Goal: Find specific page/section: Find specific page/section

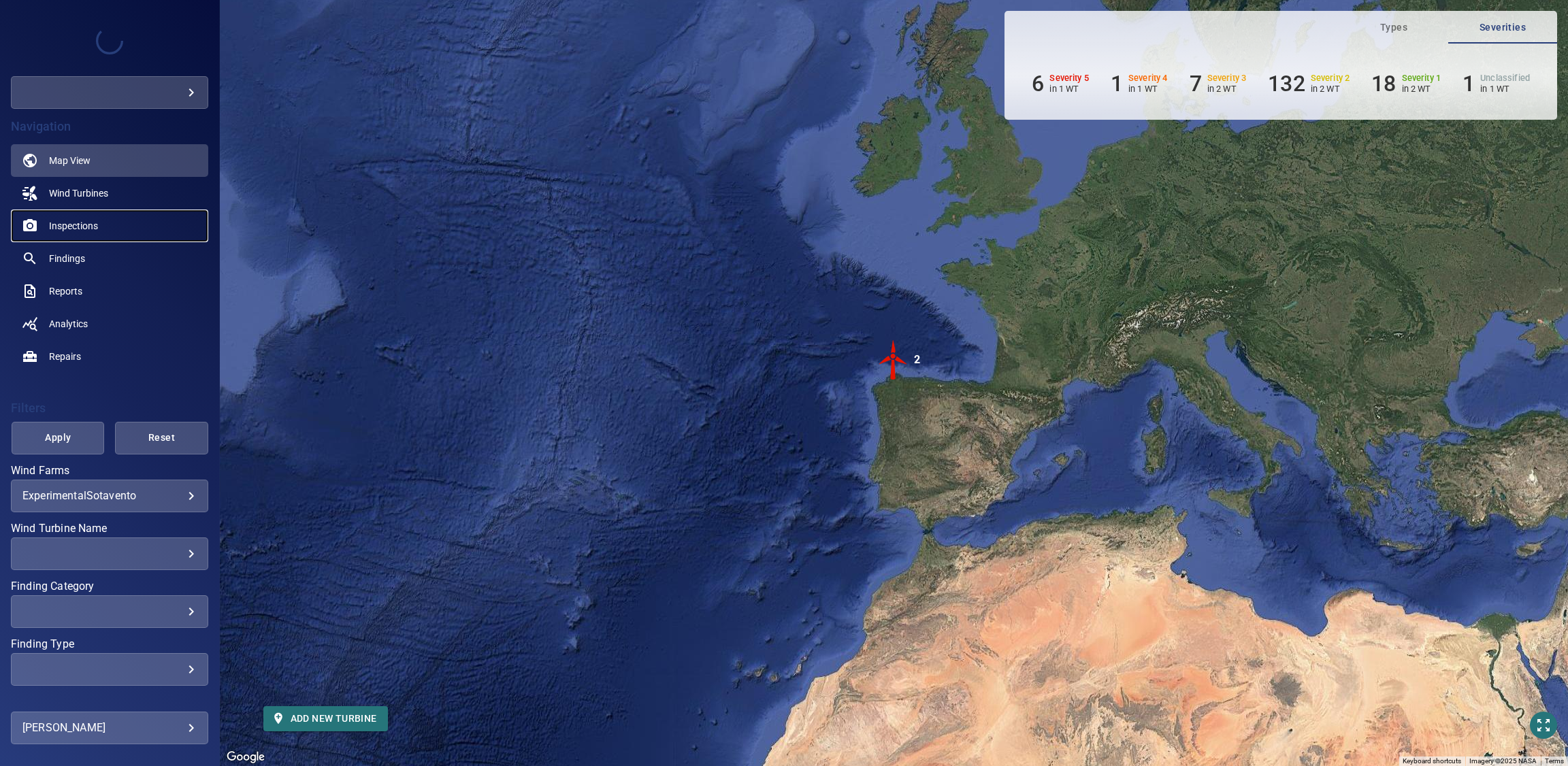
click at [128, 225] on link "Inspections" at bounding box center [109, 226] width 197 height 32
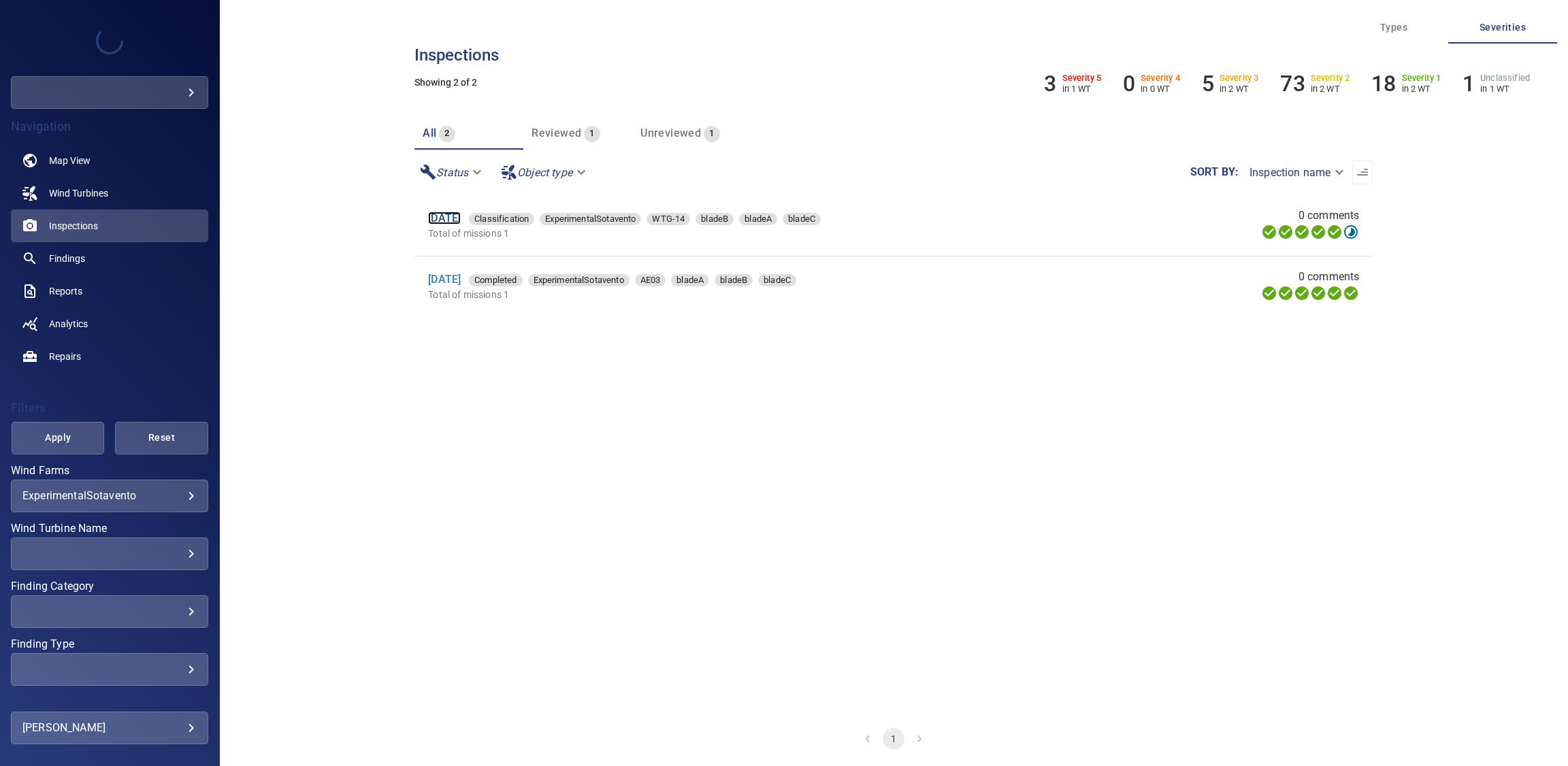
click at [461, 213] on link "[DATE]" at bounding box center [444, 218] width 32 height 13
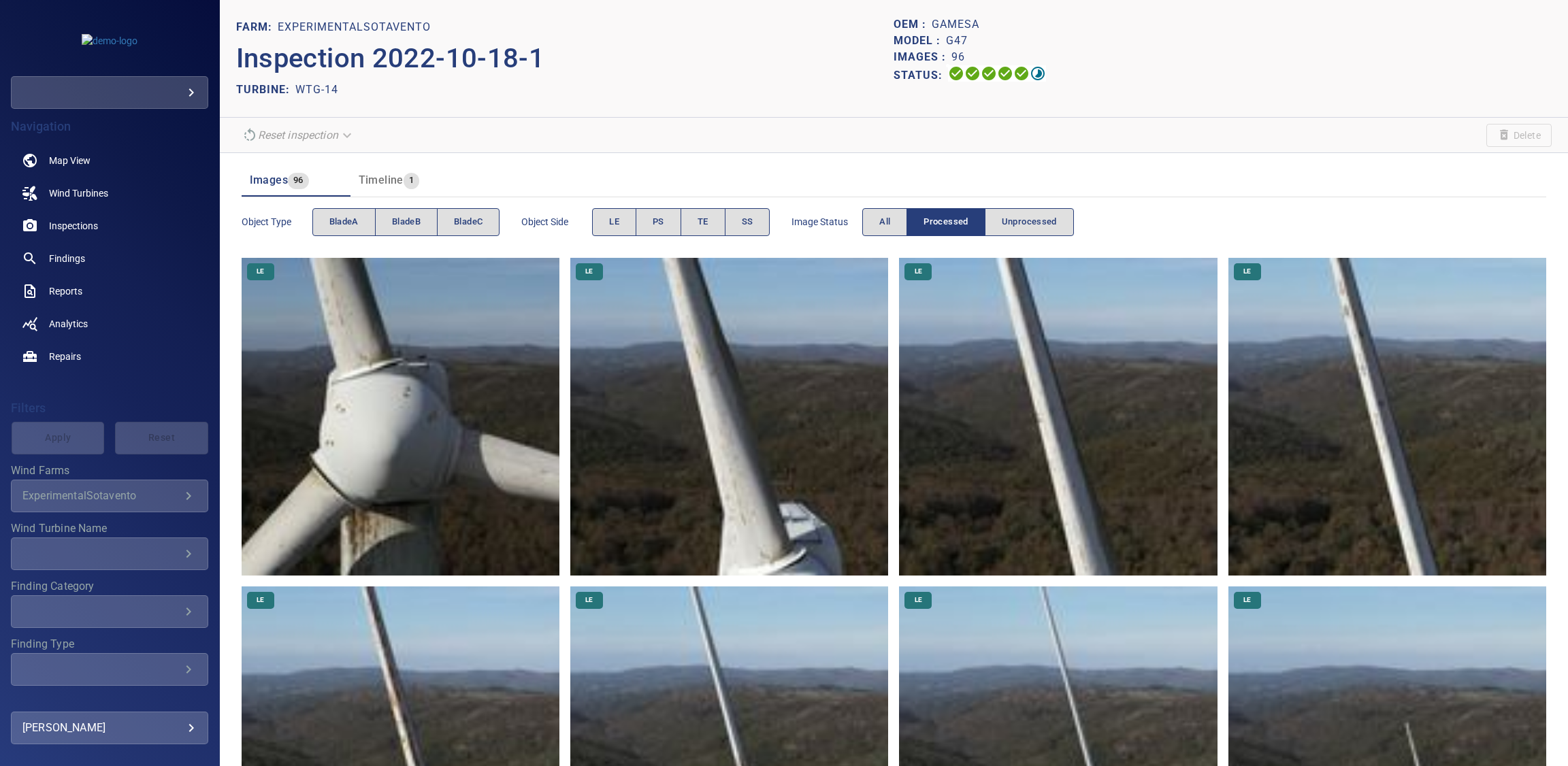
click at [775, 76] on p "Inspection 2022-10-18-1" at bounding box center [565, 59] width 658 height 41
